Goal: Leave review/rating: Leave review/rating

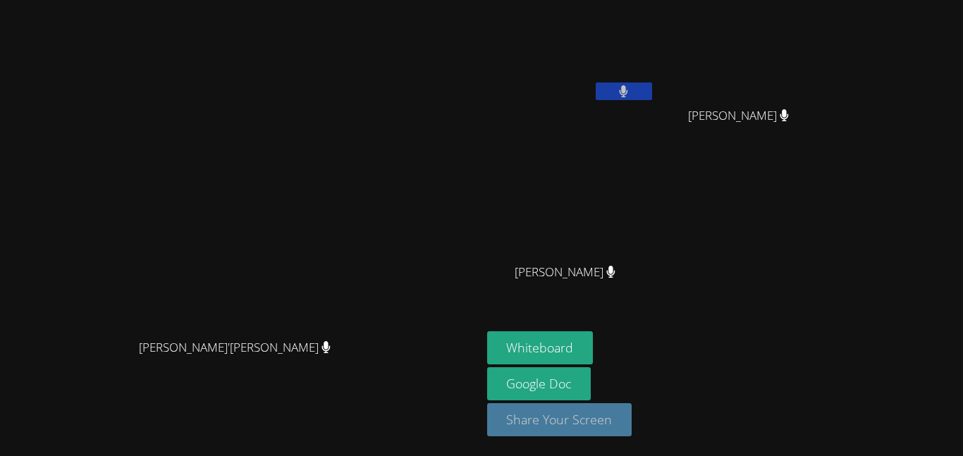
click at [632, 429] on button "Share Your Screen" at bounding box center [559, 419] width 145 height 33
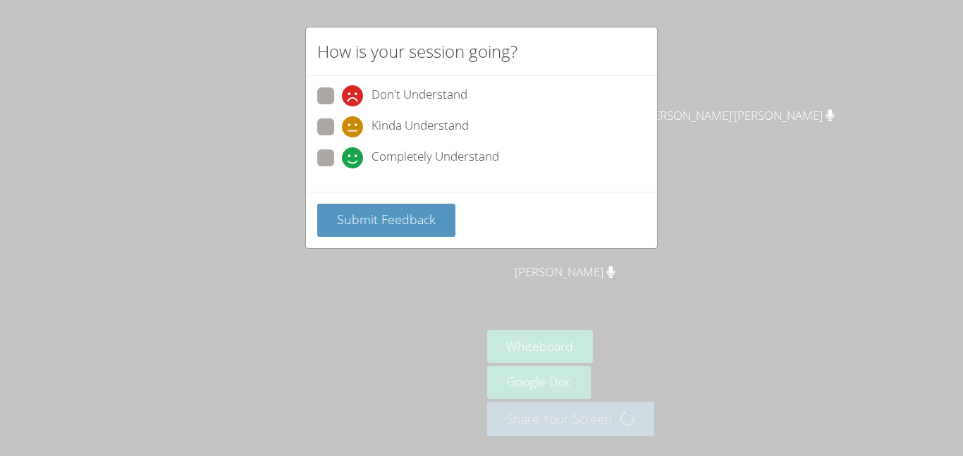
click at [352, 143] on div "Kinda Understand" at bounding box center [481, 130] width 328 height 25
click at [350, 156] on icon at bounding box center [352, 157] width 21 height 21
click at [350, 156] on input "Completely Understand" at bounding box center [348, 155] width 12 height 12
radio input "true"
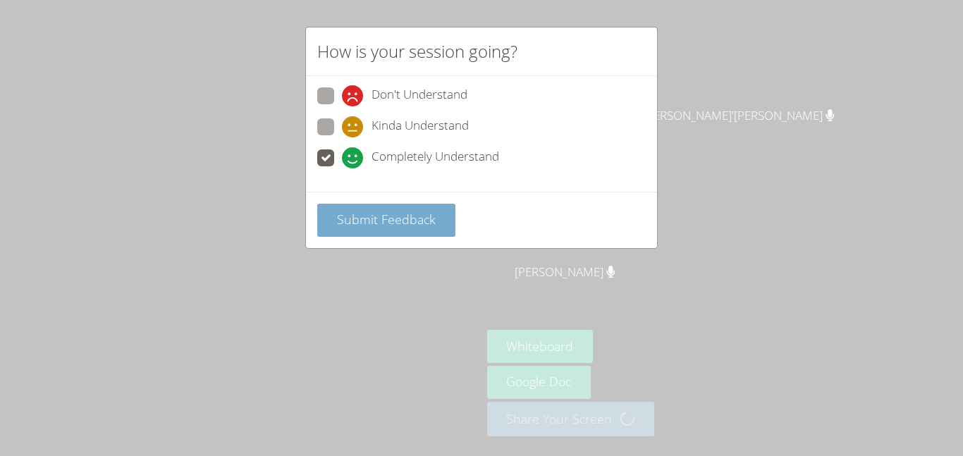
click at [340, 224] on span "Submit Feedback" at bounding box center [386, 219] width 99 height 17
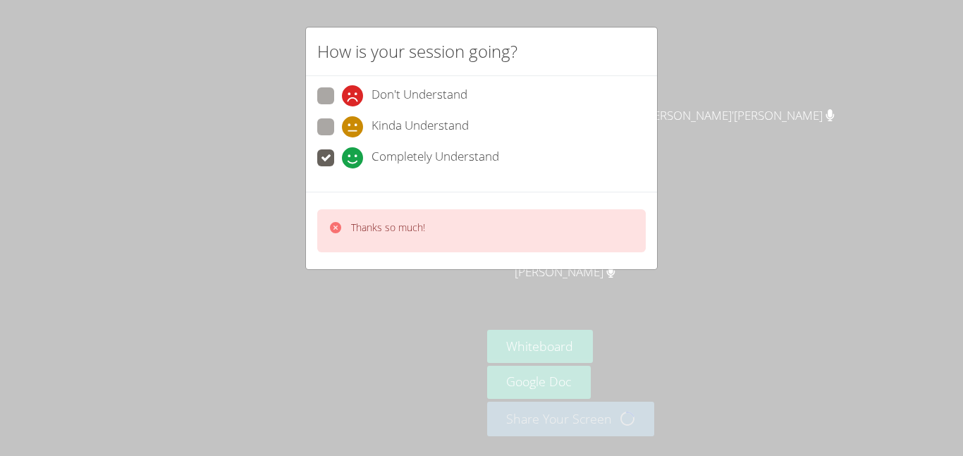
click at [793, 171] on div "How is your session going? Don't Understand Kinda Understand Completely Underst…" at bounding box center [481, 228] width 963 height 456
